Goal: Information Seeking & Learning: Check status

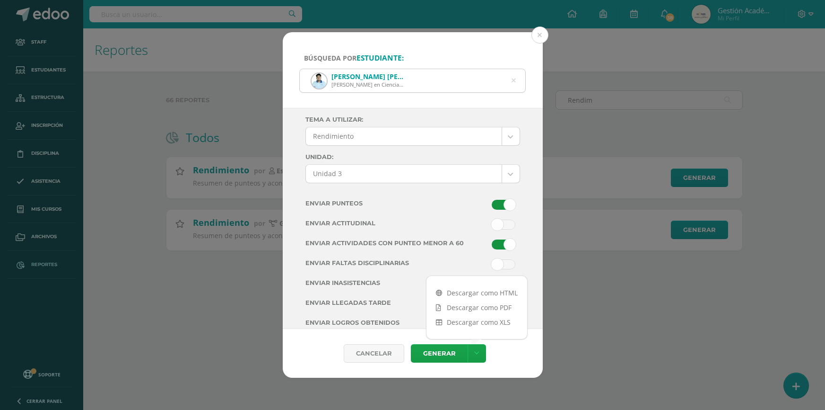
select select "Unidad 3"
click at [542, 36] on button at bounding box center [540, 34] width 17 height 17
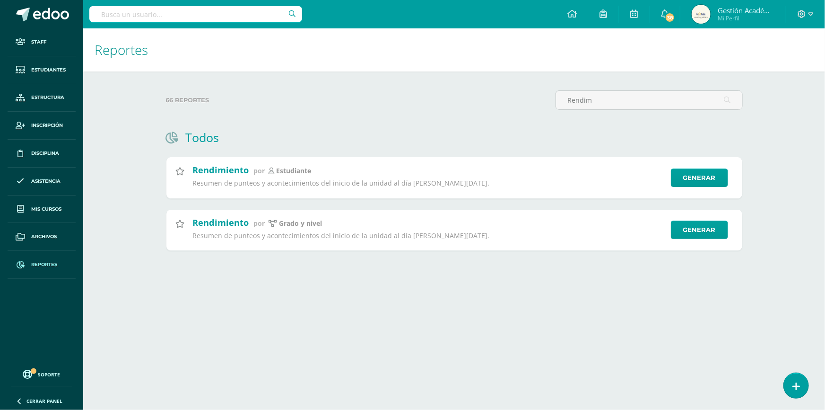
click at [227, 22] on input "text" at bounding box center [195, 14] width 213 height 16
type input "[PERSON_NAME]"
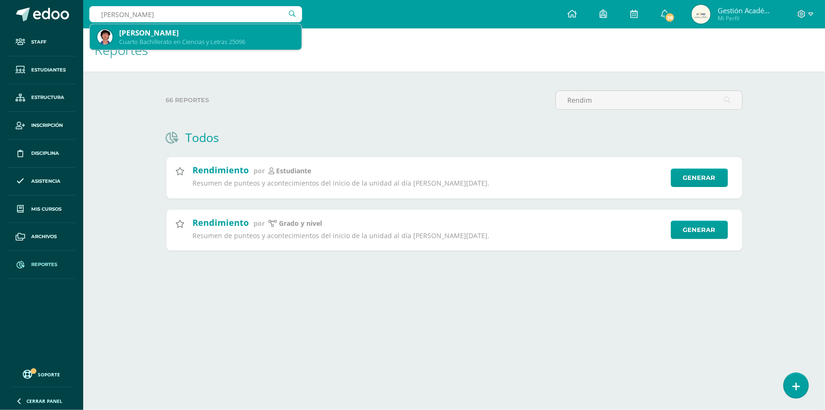
click at [147, 40] on div "Cuarto Bachillerato en Ciencias y Letras 25096" at bounding box center [206, 42] width 175 height 8
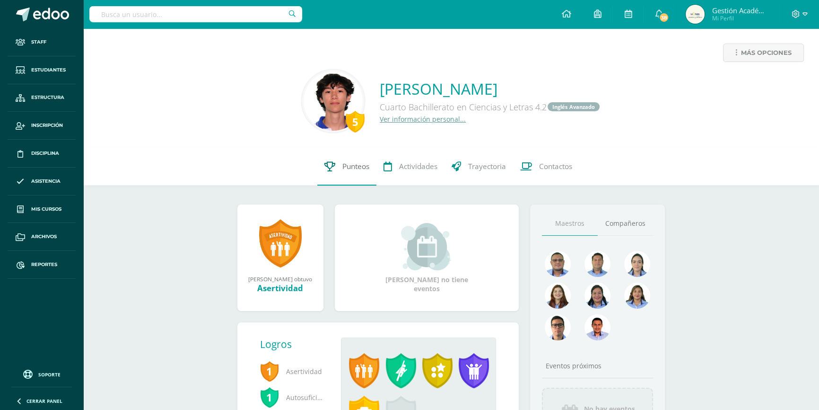
click at [337, 173] on link "Punteos" at bounding box center [346, 167] width 59 height 38
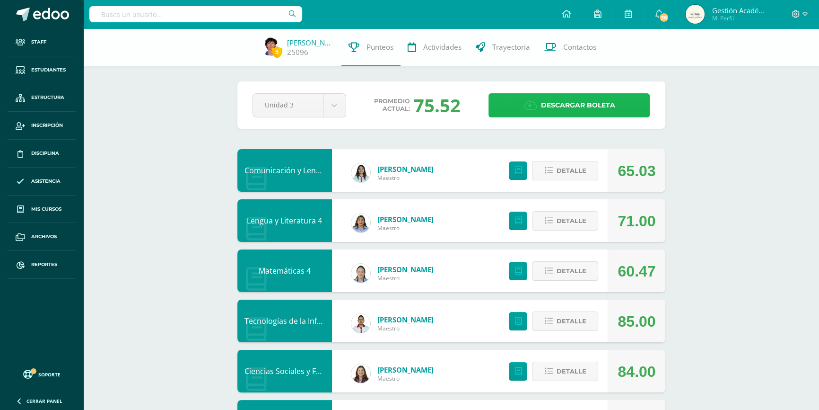
click at [570, 100] on span "Descargar boleta" at bounding box center [578, 105] width 74 height 23
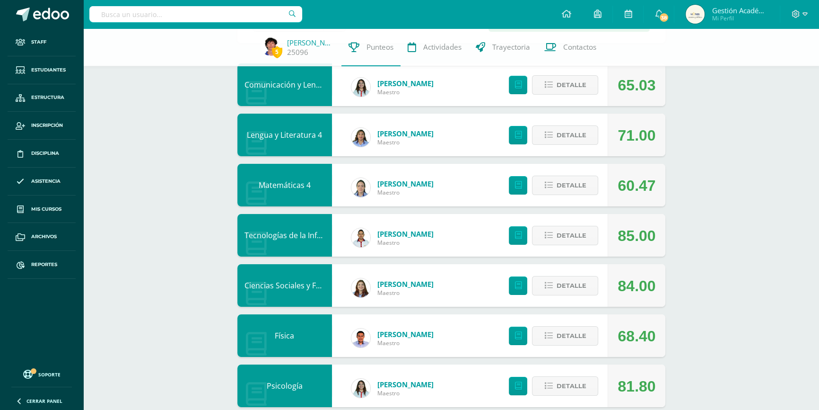
scroll to position [129, 0]
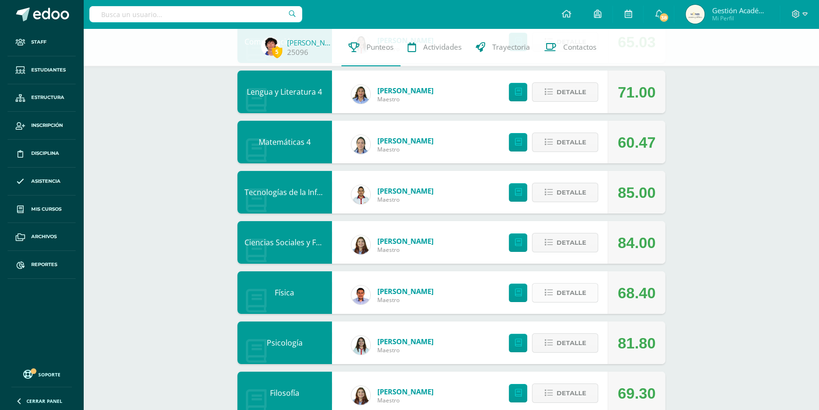
click at [587, 297] on button "Detalle" at bounding box center [565, 292] width 66 height 19
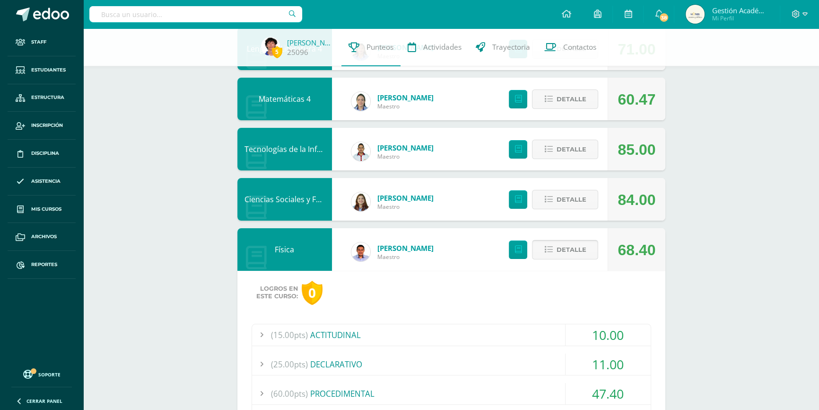
scroll to position [215, 0]
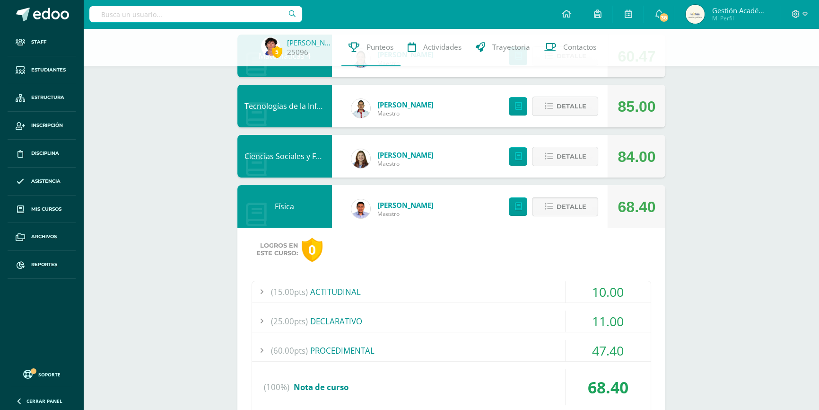
click at [457, 331] on div "(25.00pts) DECLARATIVO 11.00" at bounding box center [451, 321] width 399 height 22
